Goal: Transaction & Acquisition: Obtain resource

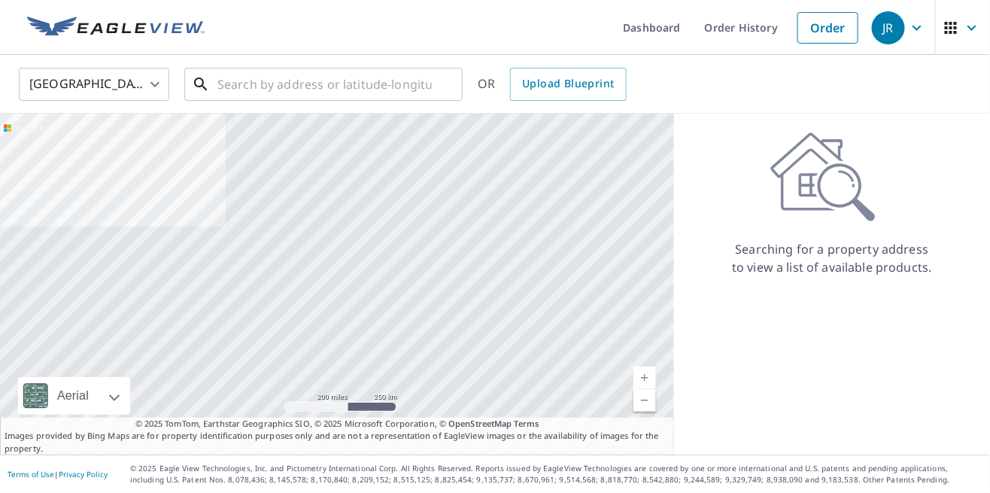
click at [376, 85] on input "text" at bounding box center [325, 84] width 215 height 42
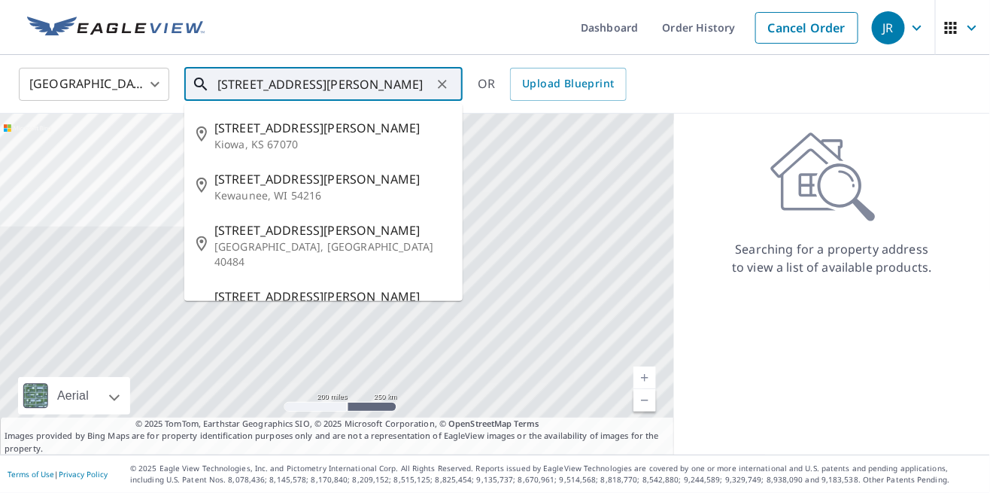
click at [344, 190] on p "Kewaunee, WI 54216" at bounding box center [333, 195] width 236 height 15
type input "[STREET_ADDRESS][PERSON_NAME]"
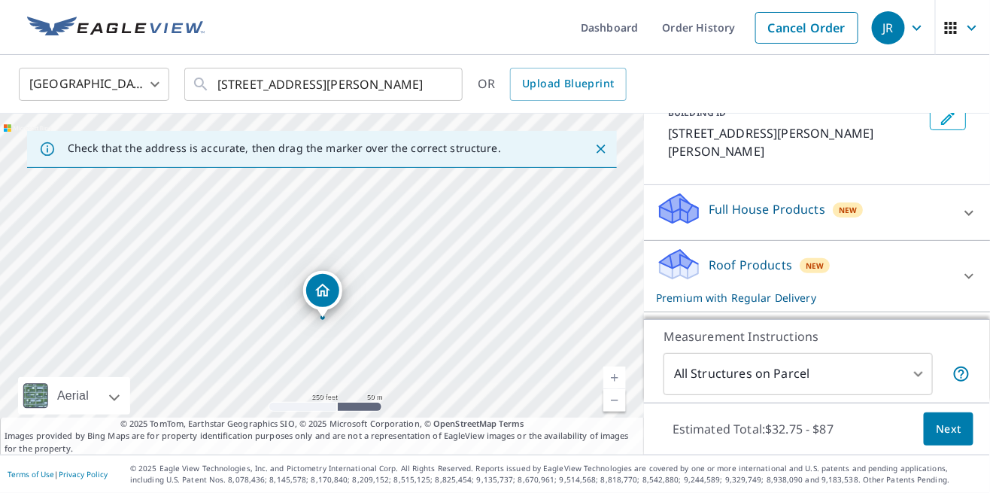
scroll to position [114, 0]
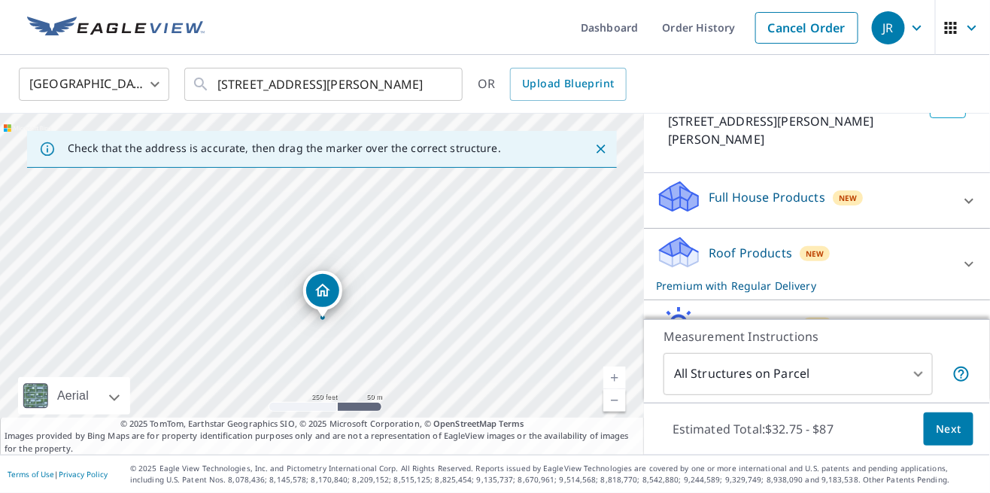
click at [976, 255] on icon at bounding box center [969, 264] width 18 height 18
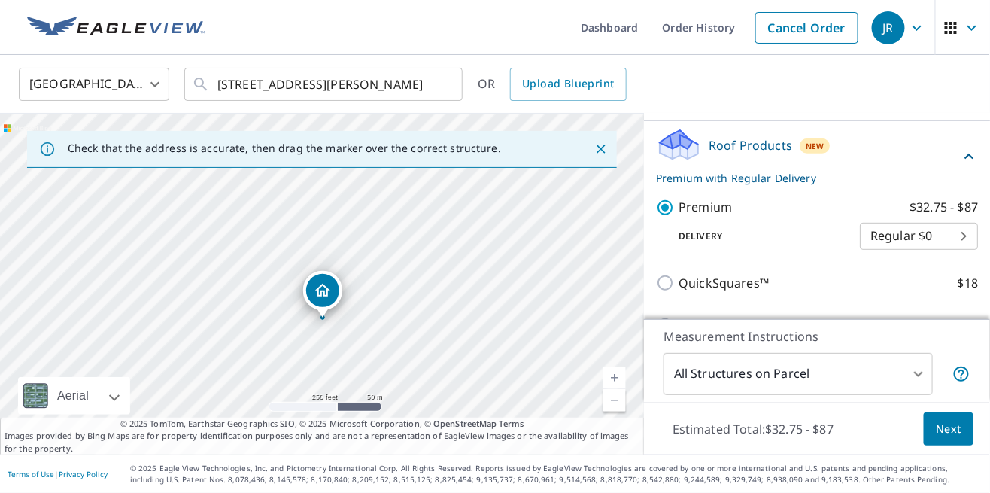
scroll to position [225, 0]
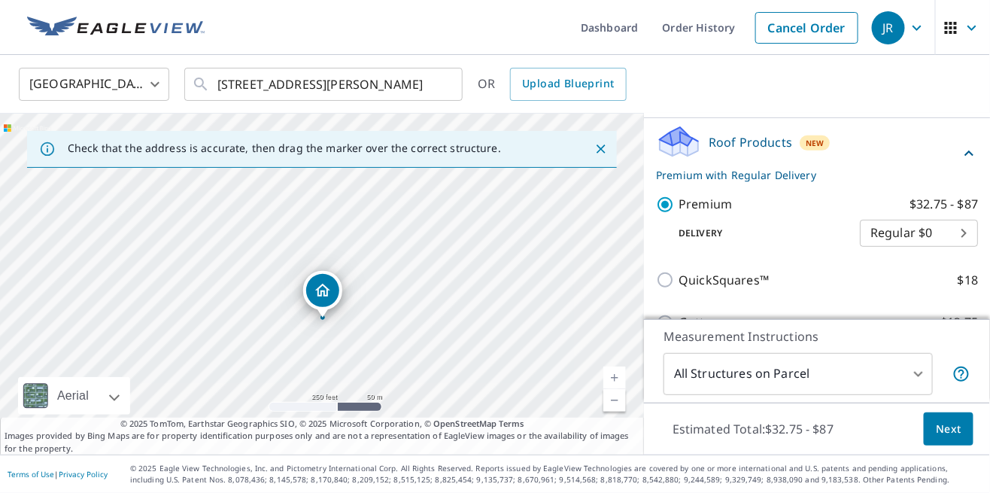
click at [963, 446] on button "Next" at bounding box center [949, 429] width 50 height 34
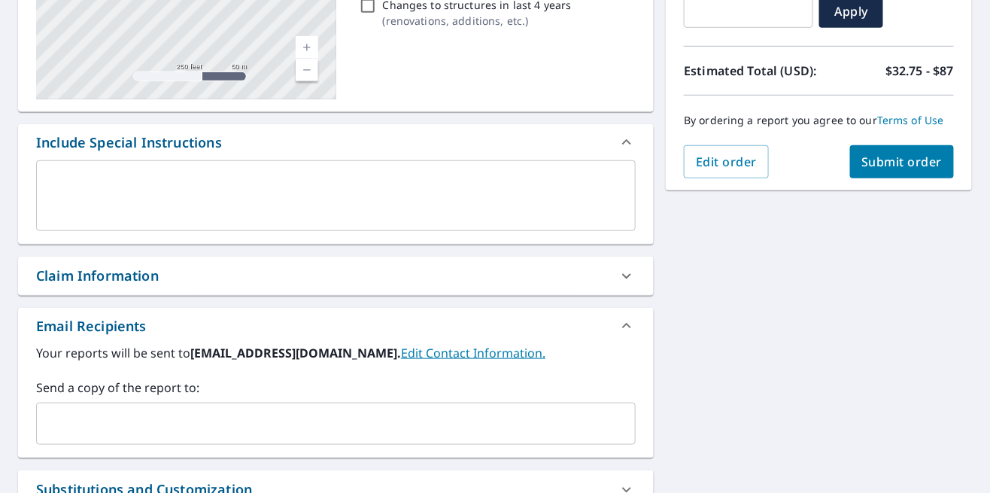
scroll to position [308, 0]
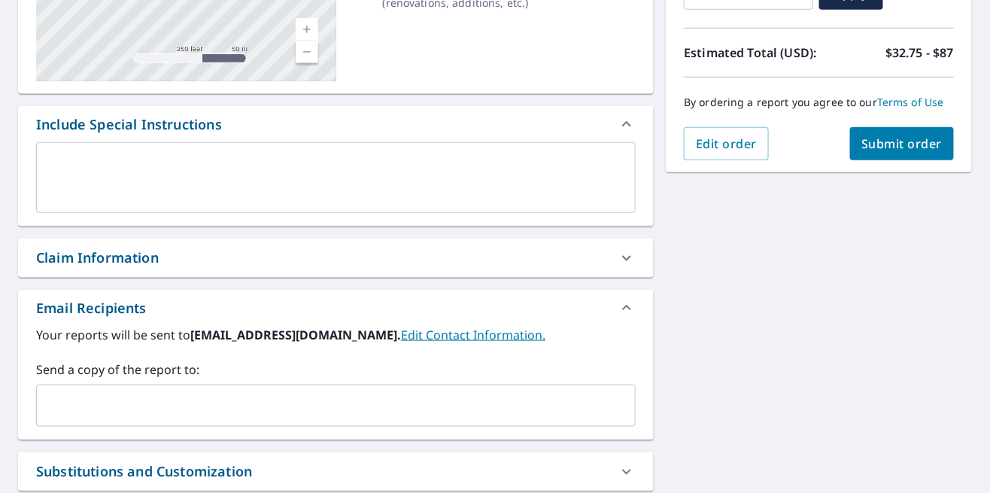
click at [226, 412] on input "text" at bounding box center [325, 405] width 564 height 29
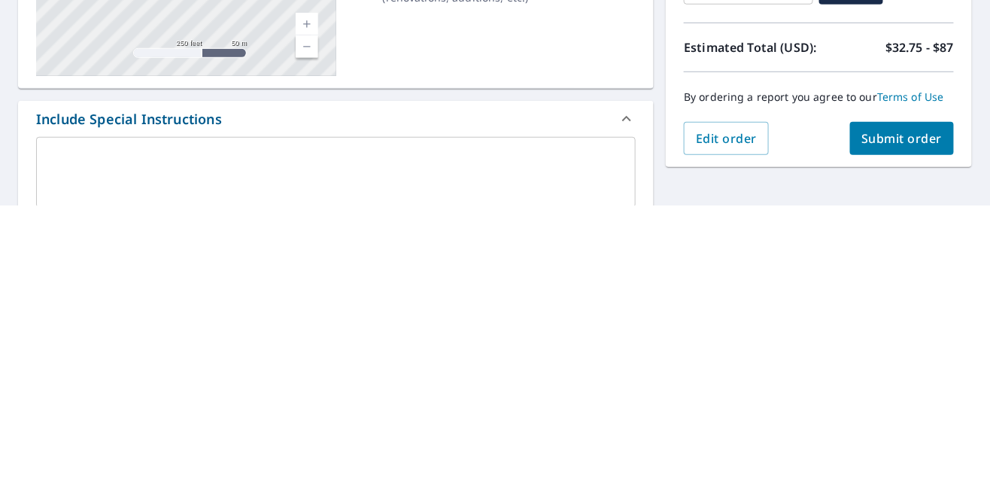
scroll to position [23, 0]
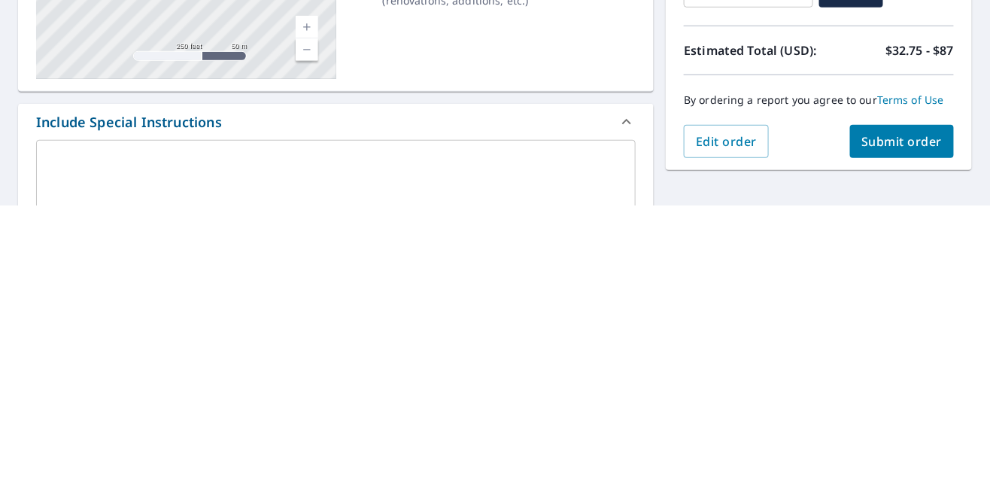
type input "[EMAIL_ADDRESS][DOMAIN_NAME]"
click at [920, 421] on span "Submit order" at bounding box center [903, 429] width 81 height 17
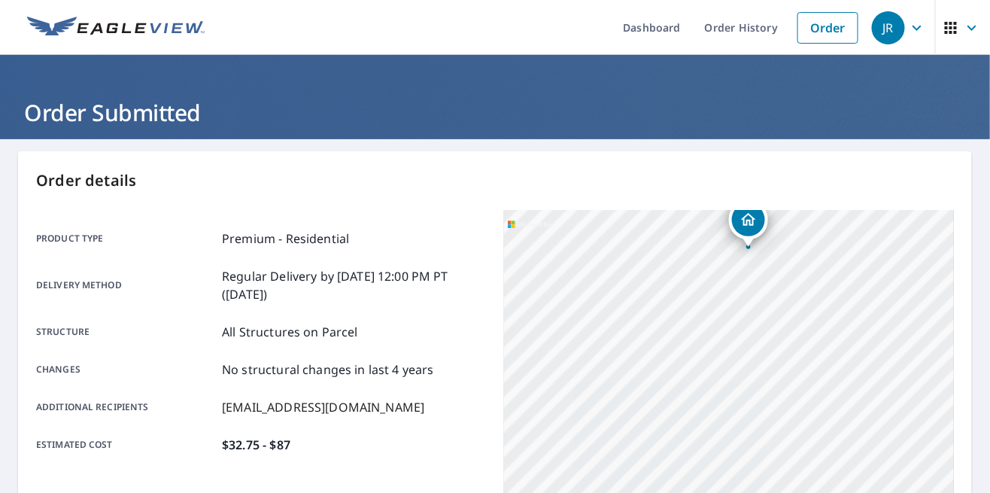
click at [178, 97] on h1 "Order Submitted" at bounding box center [495, 112] width 954 height 31
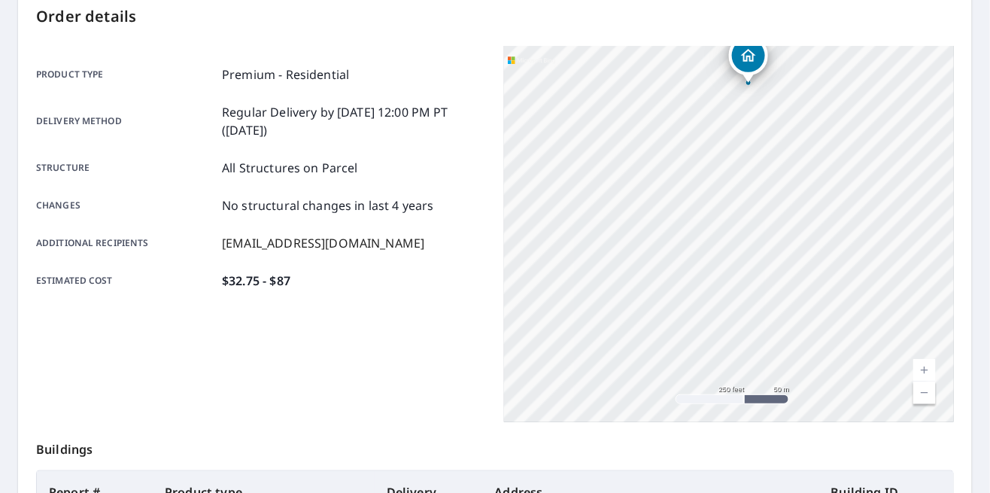
scroll to position [319, 0]
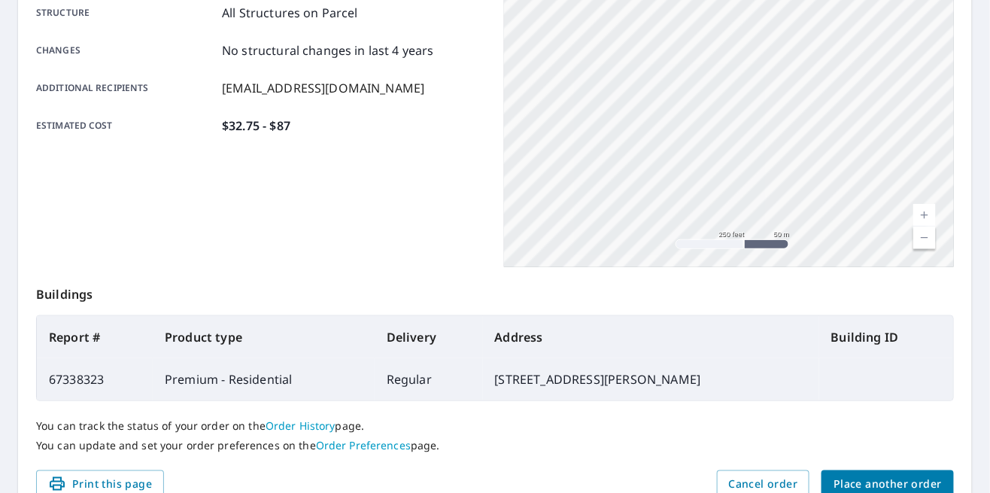
click at [885, 475] on span "Place another order" at bounding box center [888, 484] width 108 height 19
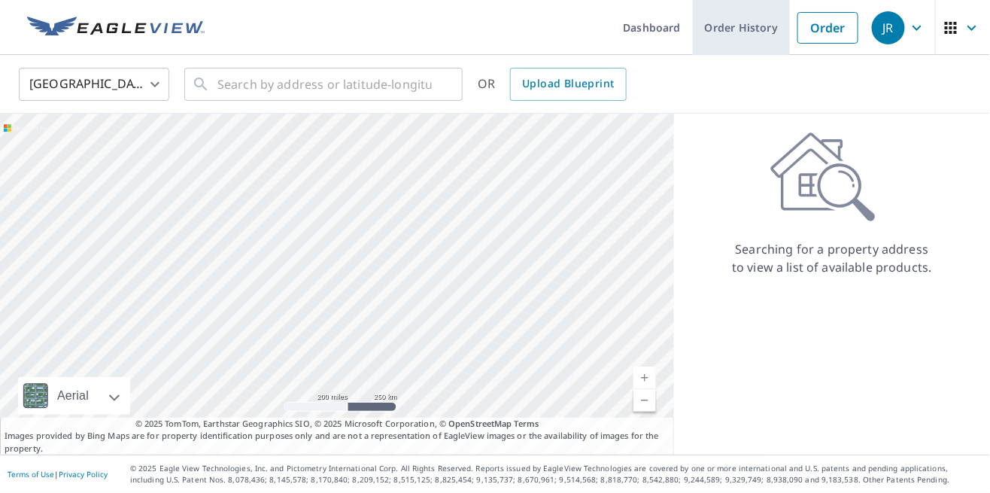
click at [753, 24] on link "Order History" at bounding box center [741, 27] width 97 height 55
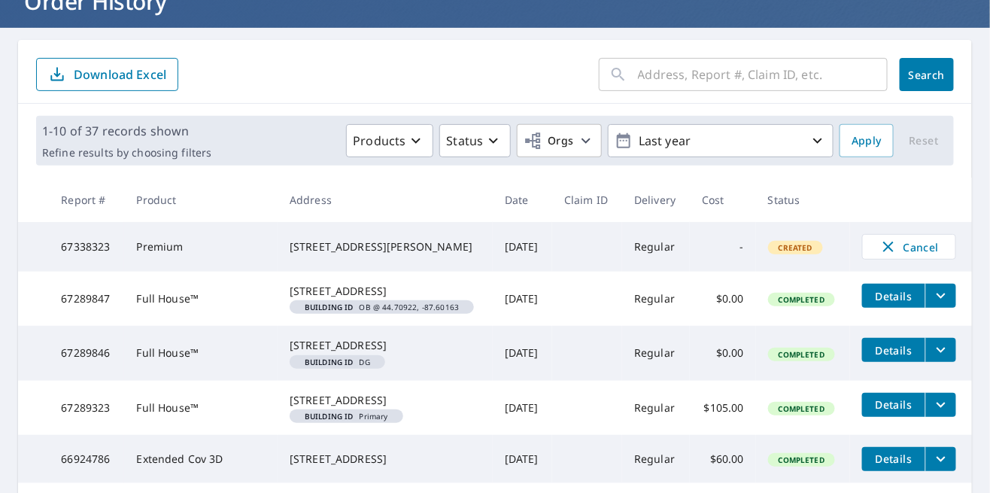
scroll to position [120, 0]
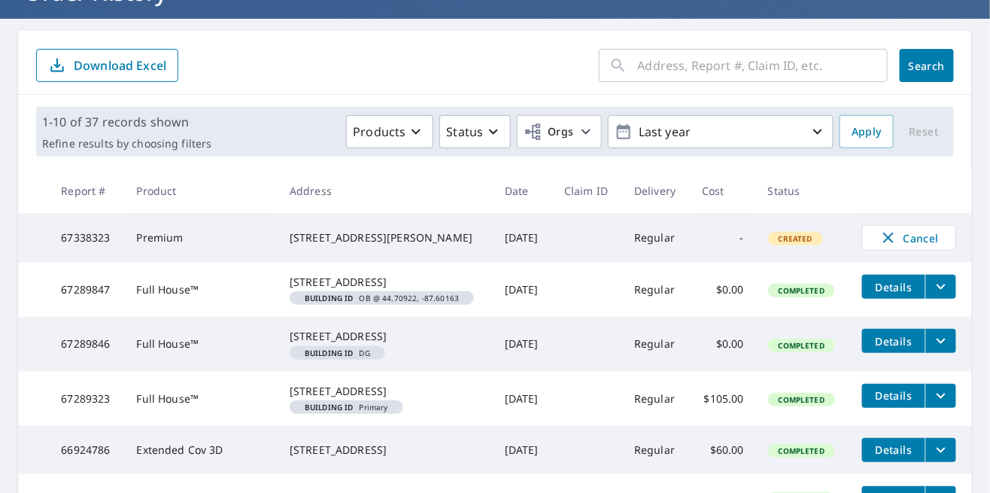
click at [899, 294] on span "Details" at bounding box center [894, 287] width 45 height 14
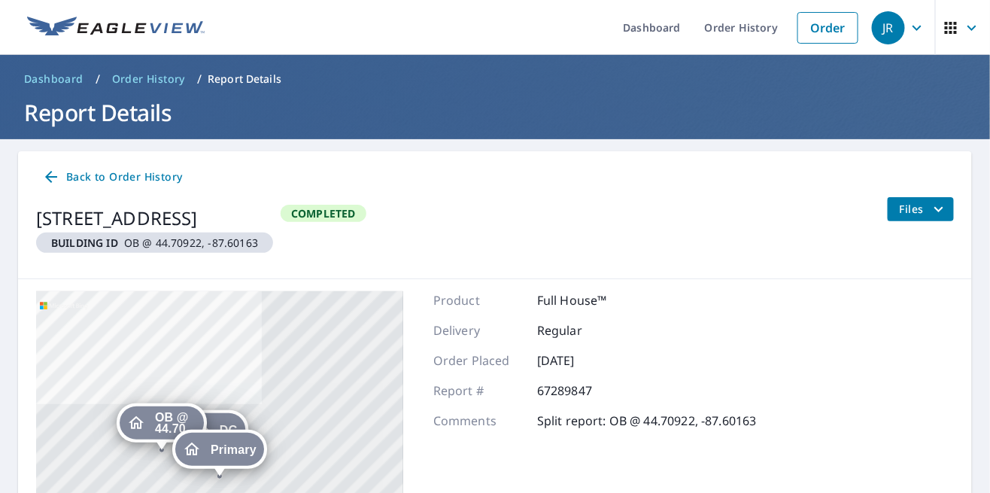
click at [941, 201] on icon "filesDropdownBtn-67289847" at bounding box center [939, 209] width 18 height 18
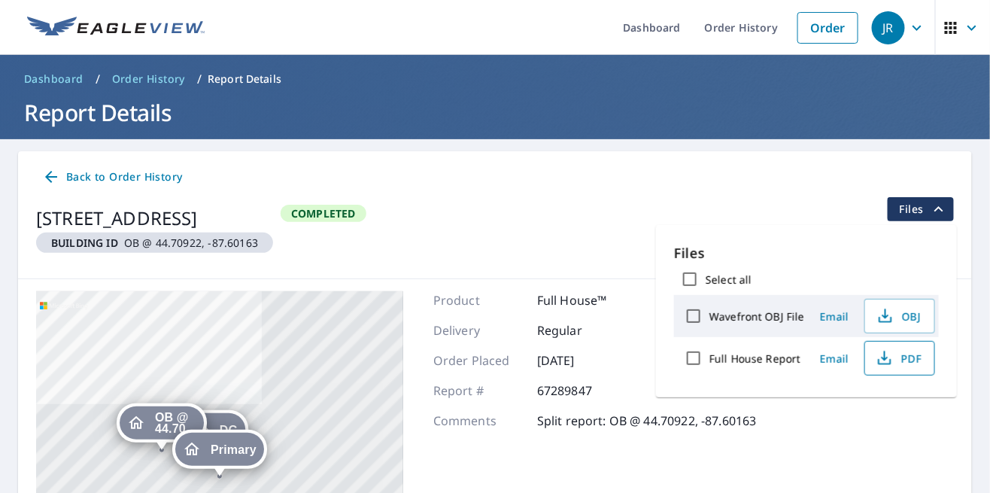
click at [912, 358] on span "PDF" at bounding box center [899, 358] width 48 height 18
